Goal: Information Seeking & Learning: Learn about a topic

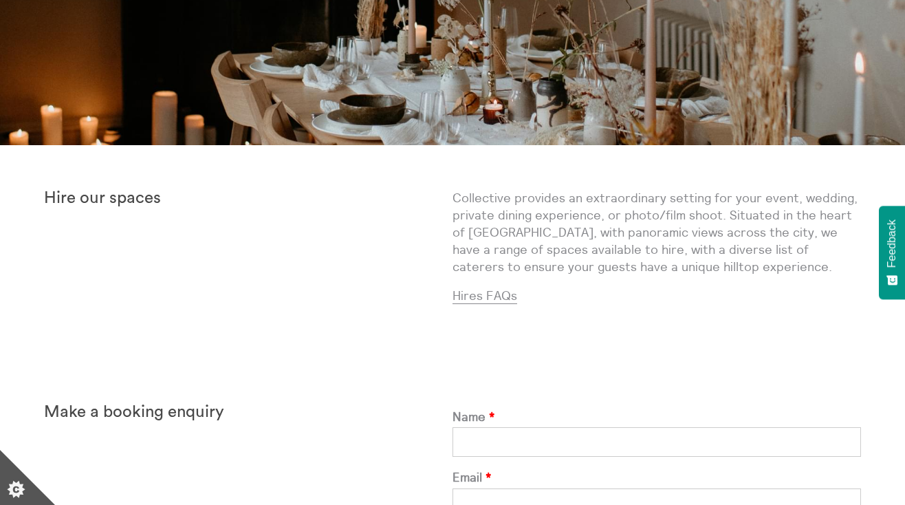
scroll to position [224, 0]
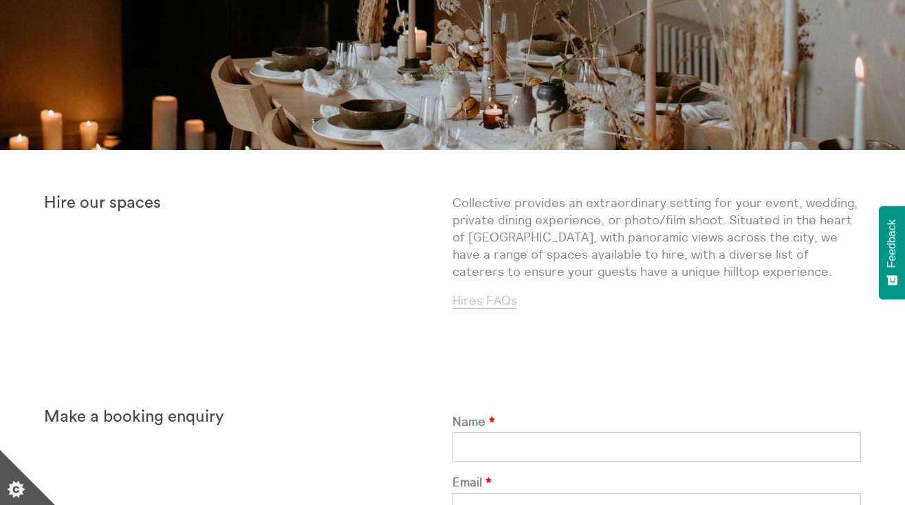
click at [495, 301] on link "Hires FAQs" at bounding box center [484, 300] width 65 height 16
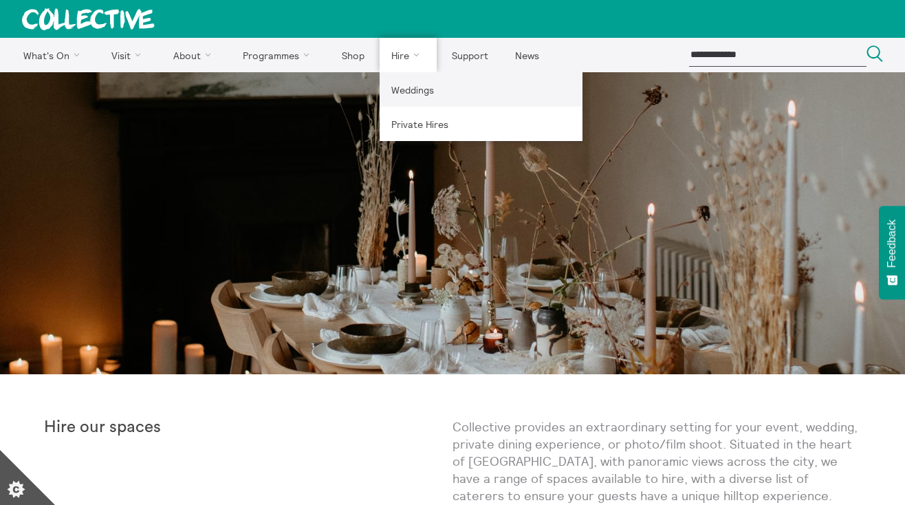
click at [410, 97] on link "Weddings" at bounding box center [480, 89] width 203 height 34
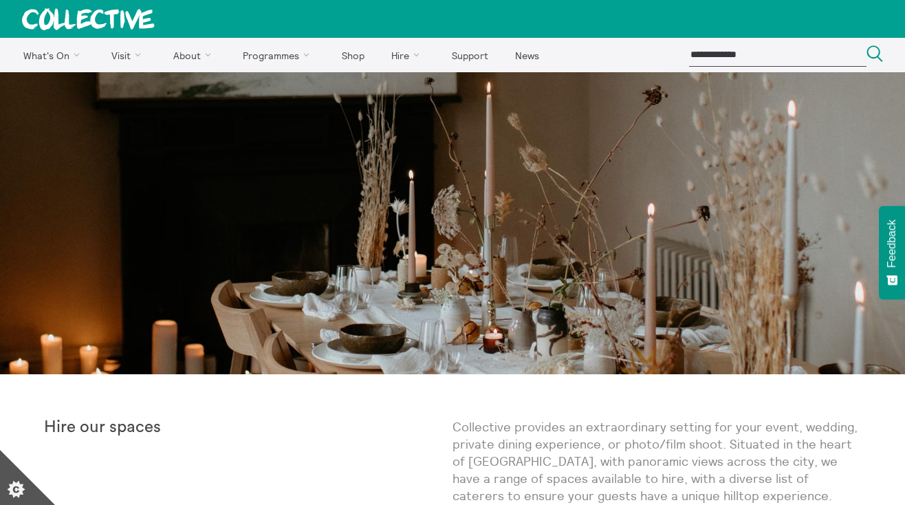
scroll to position [47, 0]
